Goal: Task Accomplishment & Management: Use online tool/utility

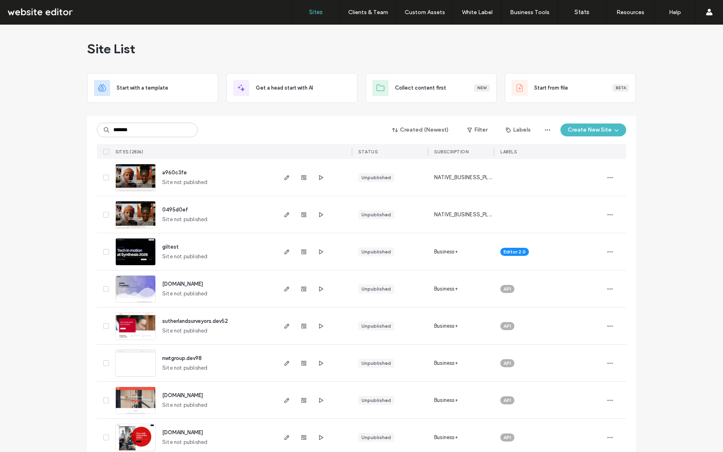
type input "*******"
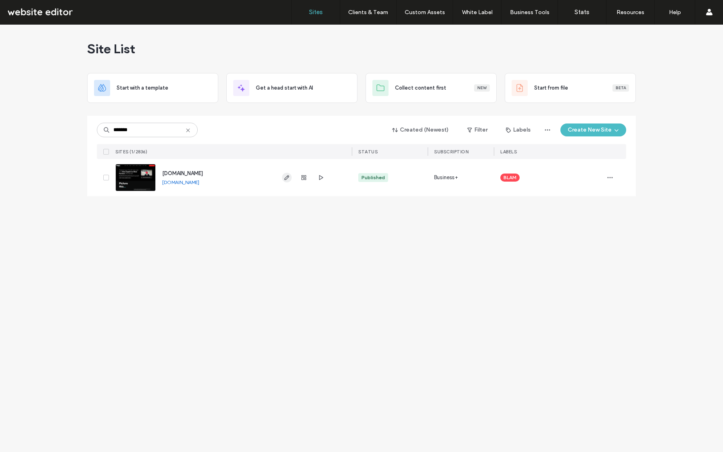
click at [284, 178] on icon "button" at bounding box center [287, 177] width 6 height 6
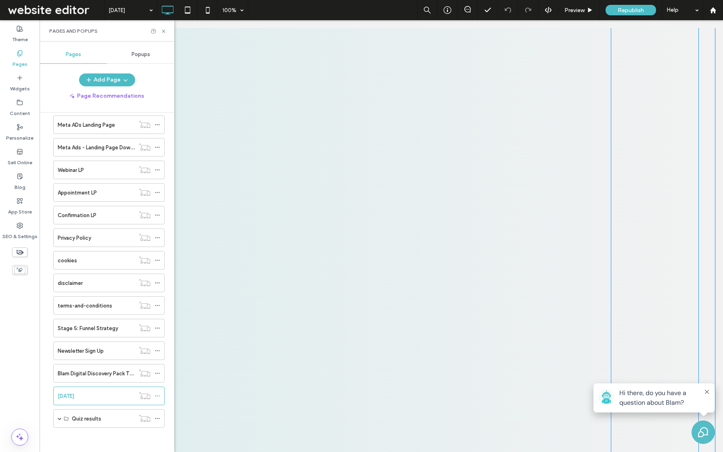
scroll to position [1484, 0]
click at [307, 216] on span at bounding box center [383, 240] width 458 height 491
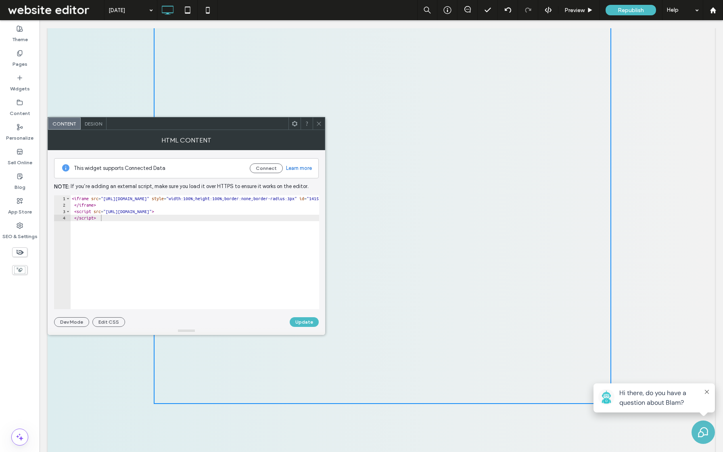
scroll to position [1596, 0]
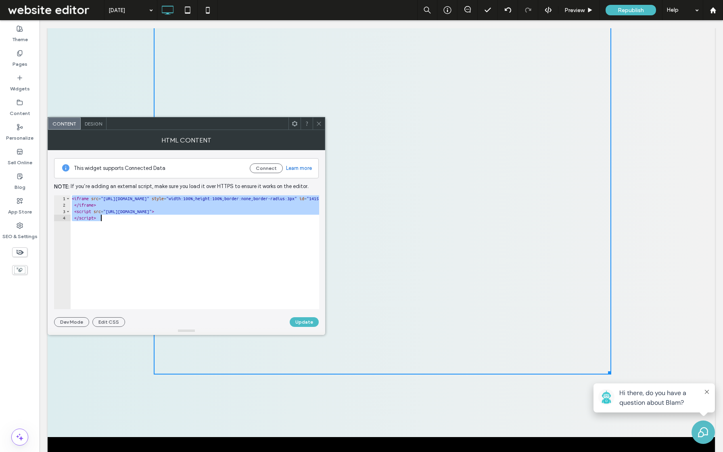
paste textarea "Cursor at row 4"
type textarea "**********"
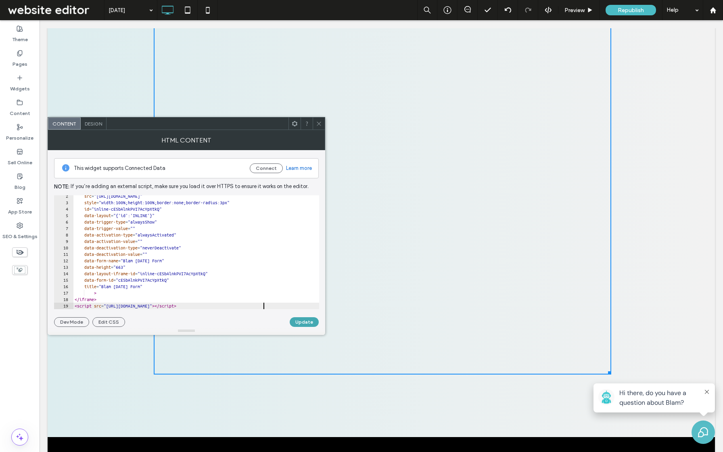
click at [301, 320] on button "Update" at bounding box center [304, 322] width 29 height 10
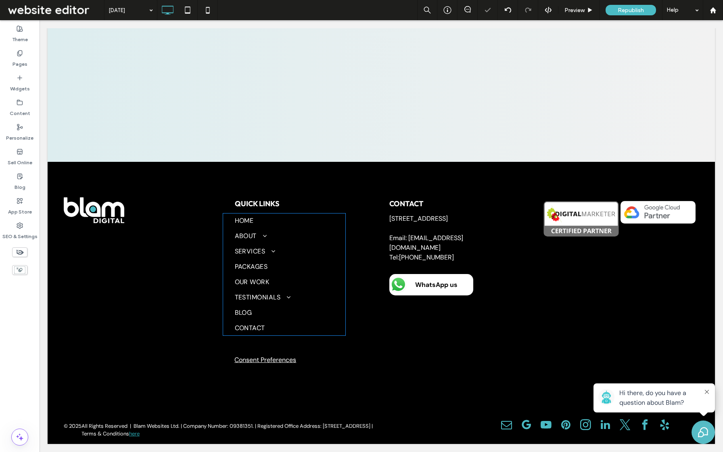
scroll to position [1441, 0]
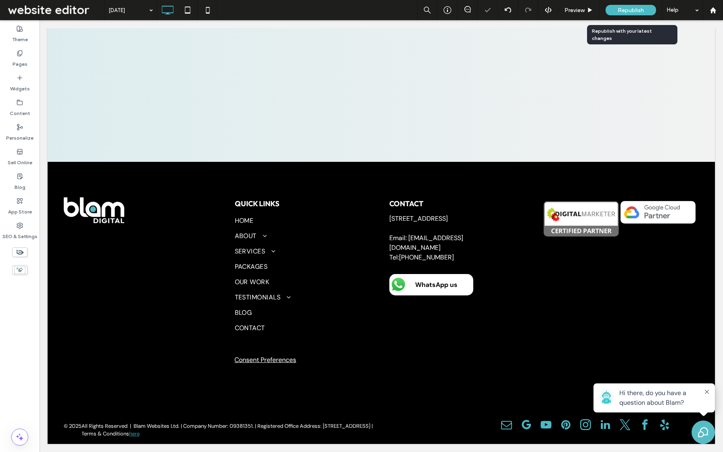
click at [637, 11] on span "Republish" at bounding box center [631, 10] width 26 height 7
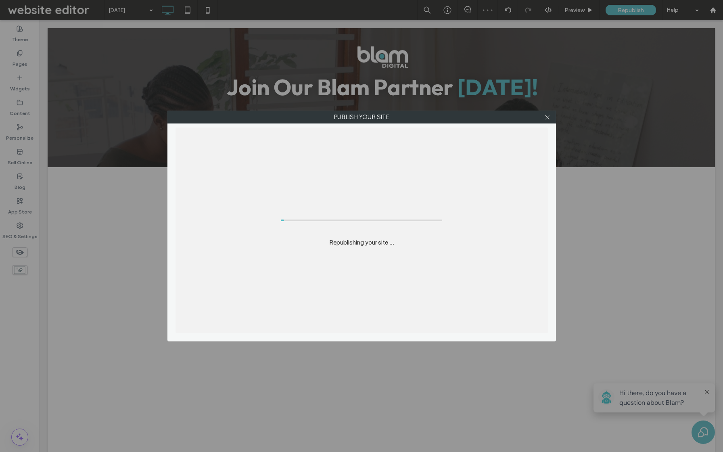
scroll to position [0, 0]
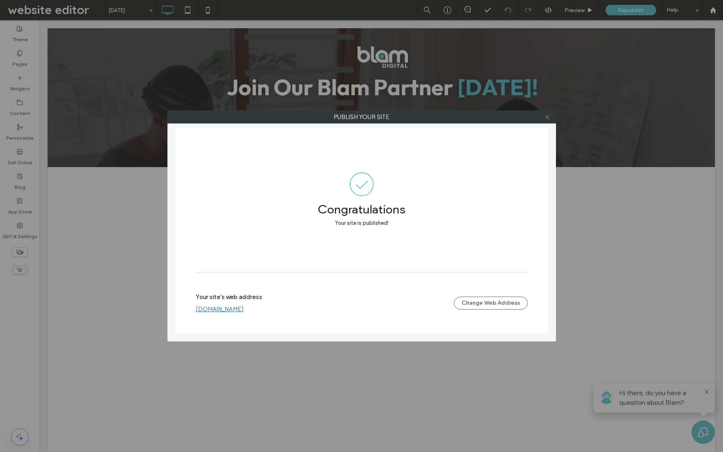
click at [545, 118] on icon at bounding box center [548, 117] width 6 height 6
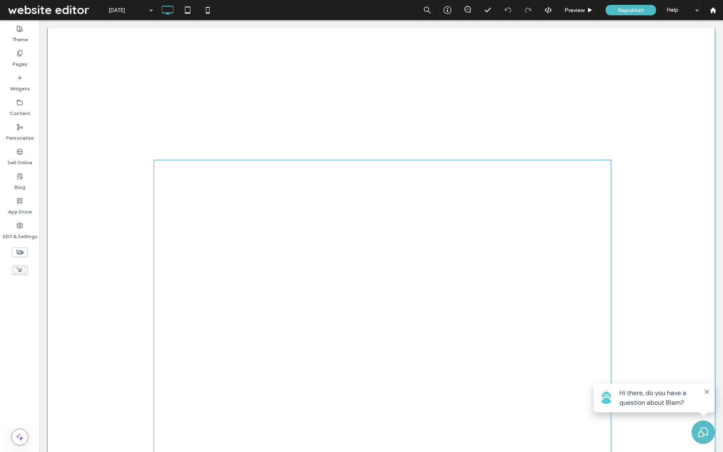
scroll to position [351, 0]
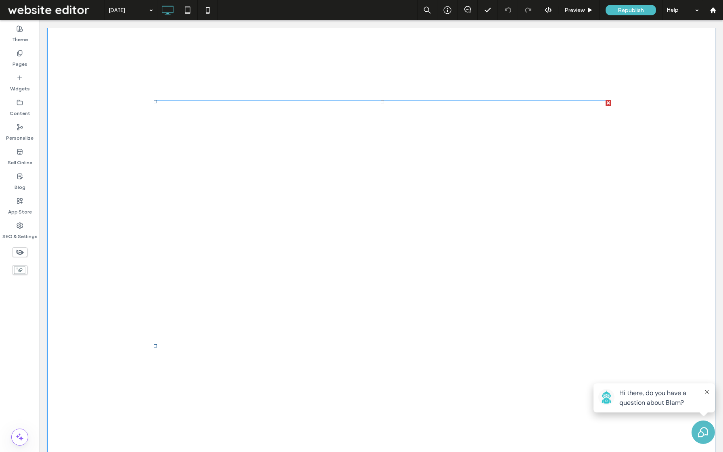
click at [316, 227] on span at bounding box center [383, 345] width 458 height 491
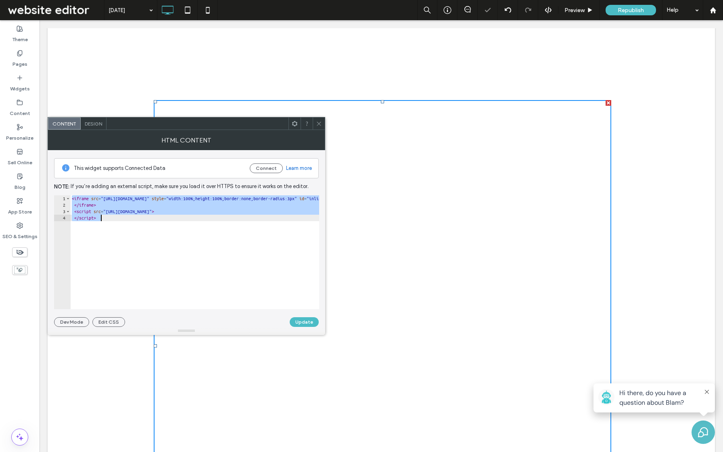
paste textarea "Cursor at row 4"
type textarea "**********"
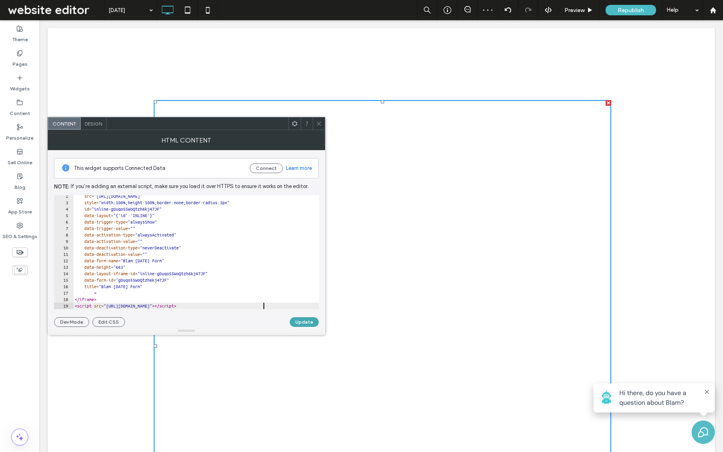
click at [300, 321] on button "Update" at bounding box center [304, 322] width 29 height 10
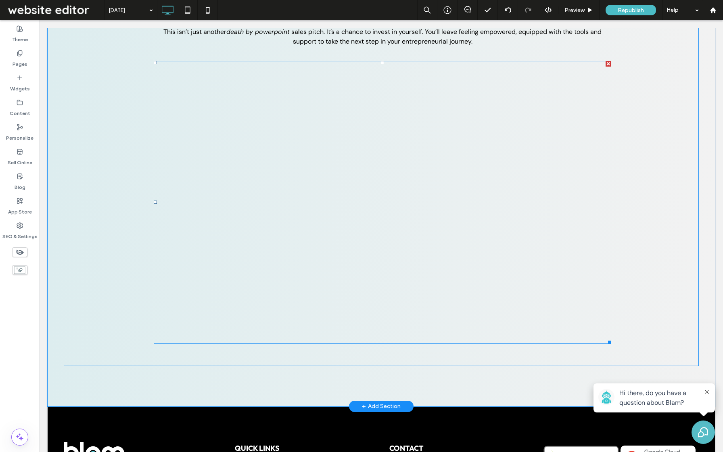
scroll to position [1206, 0]
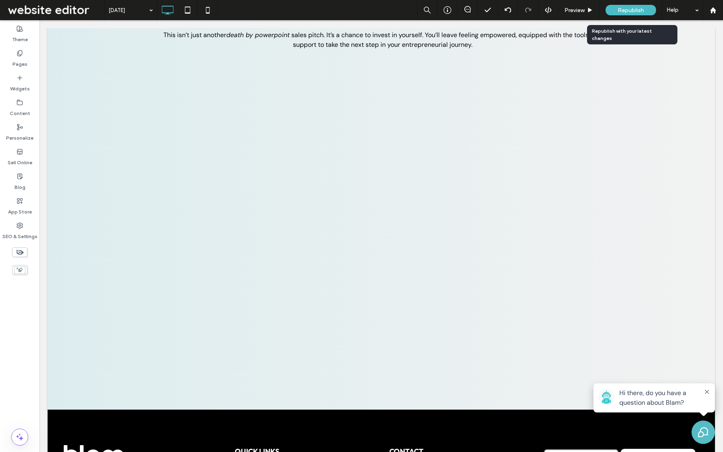
click at [624, 13] on div "Republish" at bounding box center [631, 10] width 50 height 10
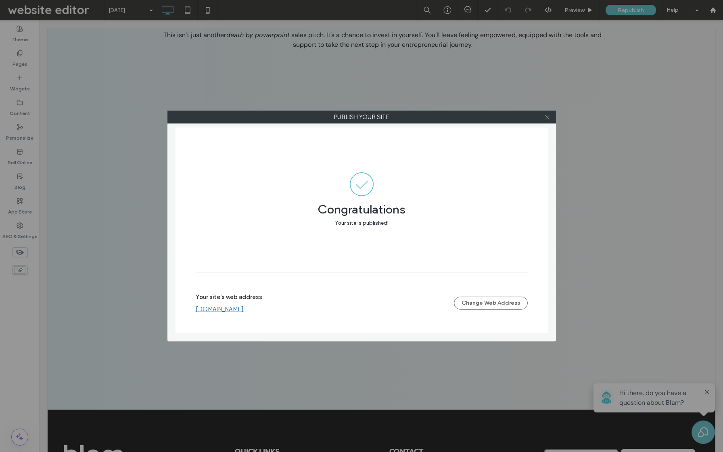
click at [547, 115] on icon at bounding box center [548, 117] width 6 height 6
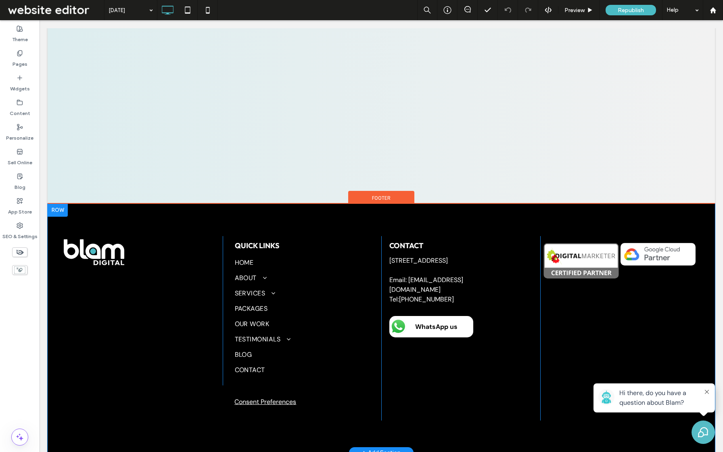
scroll to position [1424, 0]
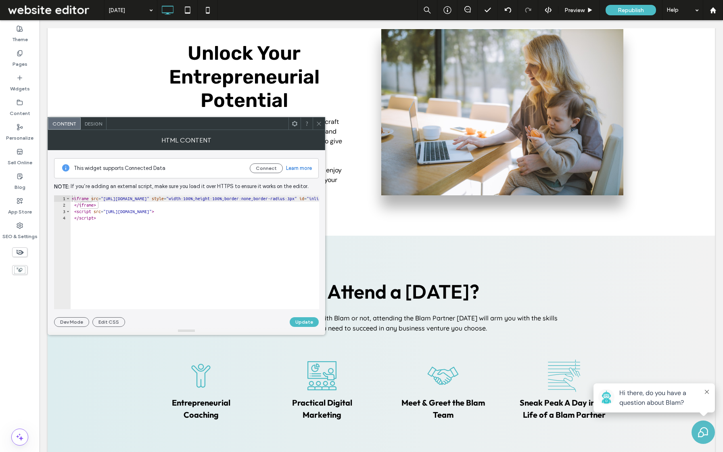
scroll to position [776, 0]
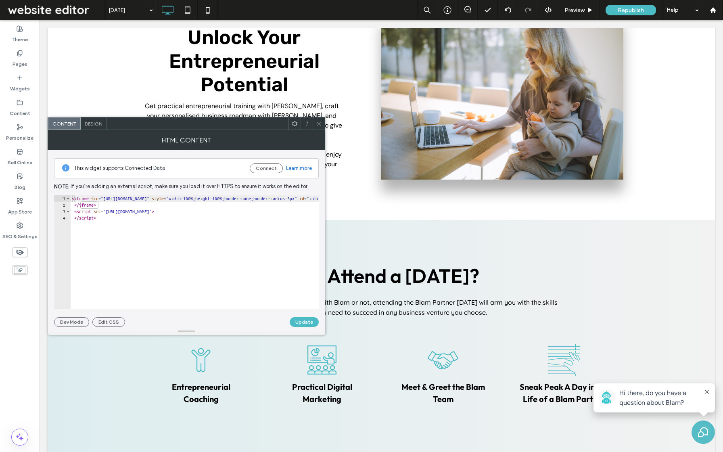
click at [320, 124] on icon at bounding box center [319, 124] width 6 height 6
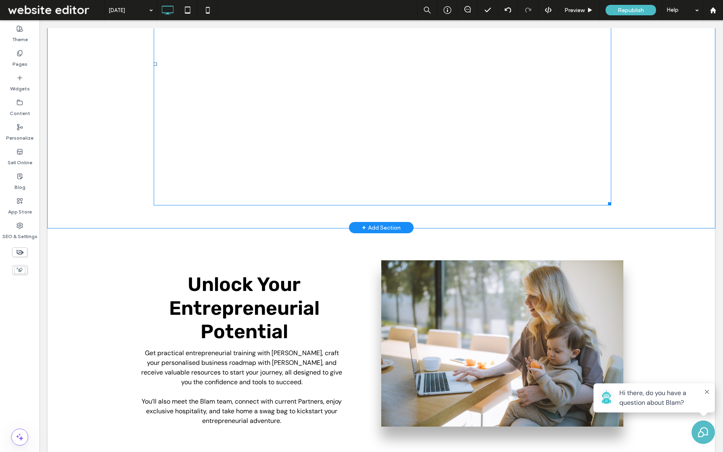
scroll to position [523, 0]
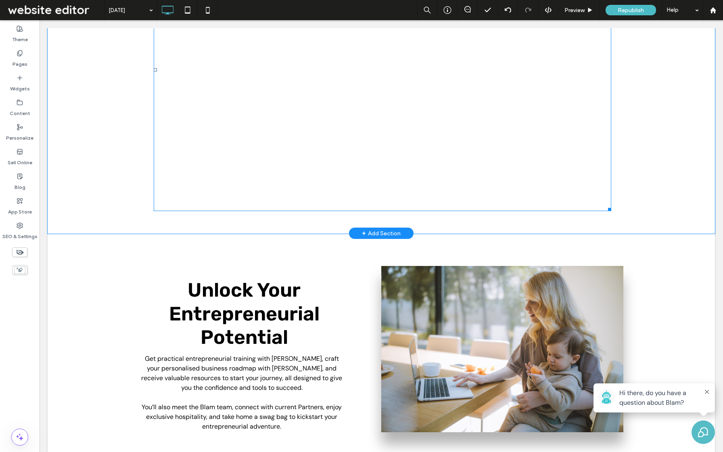
click at [327, 109] on span at bounding box center [383, 69] width 458 height 283
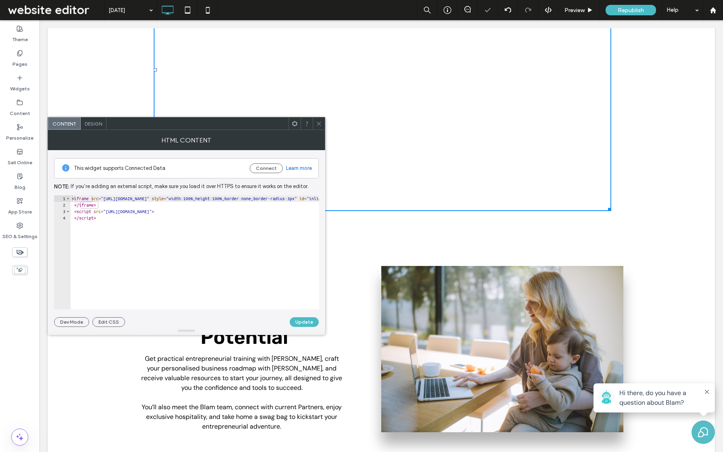
type textarea "**********"
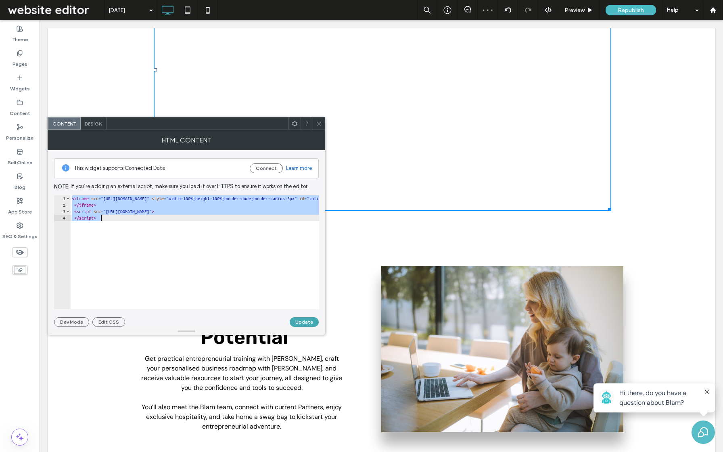
click at [304, 324] on button "Update" at bounding box center [304, 322] width 29 height 10
click at [317, 125] on icon at bounding box center [319, 124] width 6 height 6
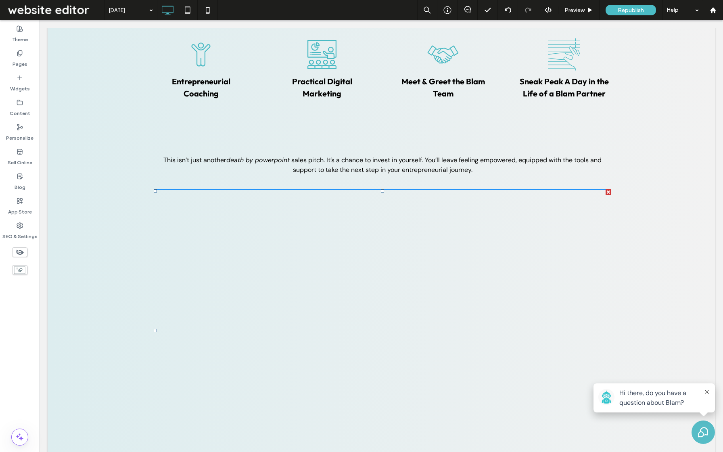
scroll to position [1091, 0]
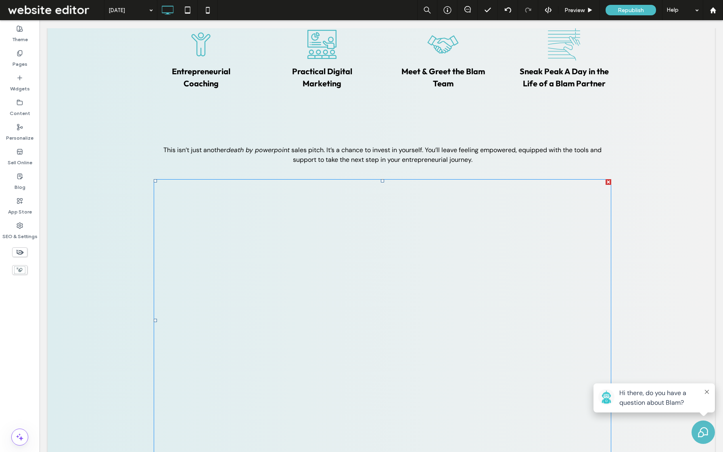
click at [154, 179] on span at bounding box center [154, 179] width 0 height 0
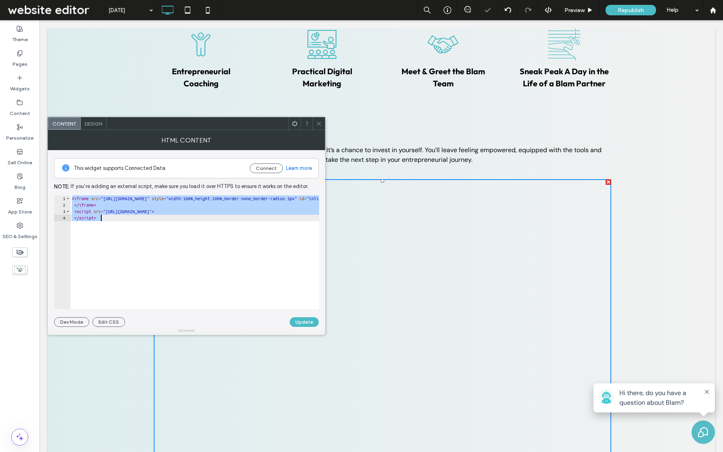
paste textarea "Cursor at row 4"
type textarea "*********"
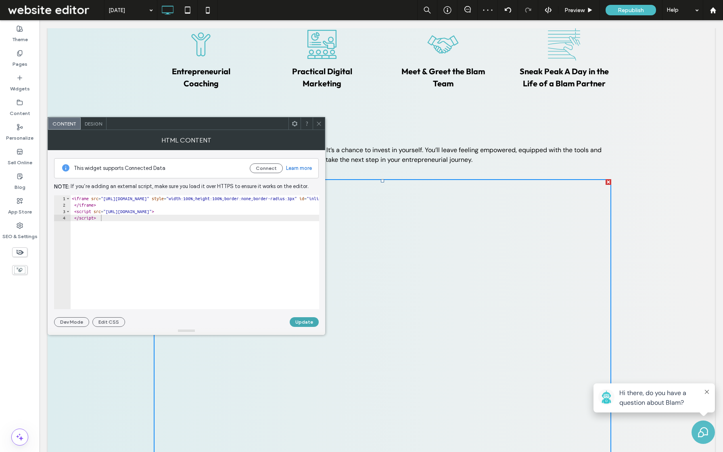
click at [311, 322] on button "Update" at bounding box center [304, 322] width 29 height 10
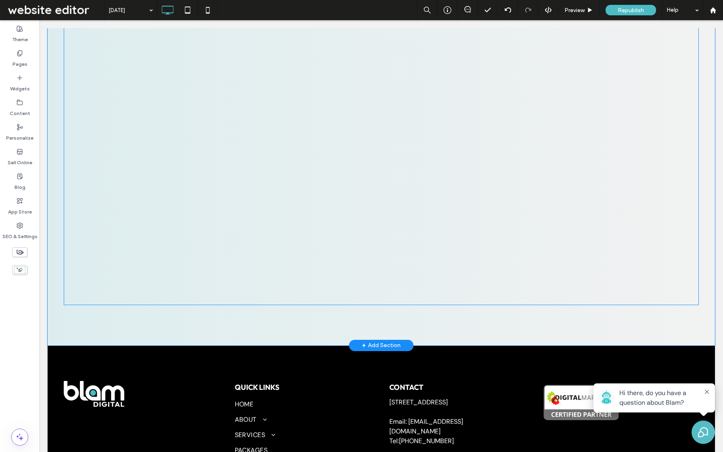
scroll to position [1271, 0]
